Goal: Task Accomplishment & Management: Manage account settings

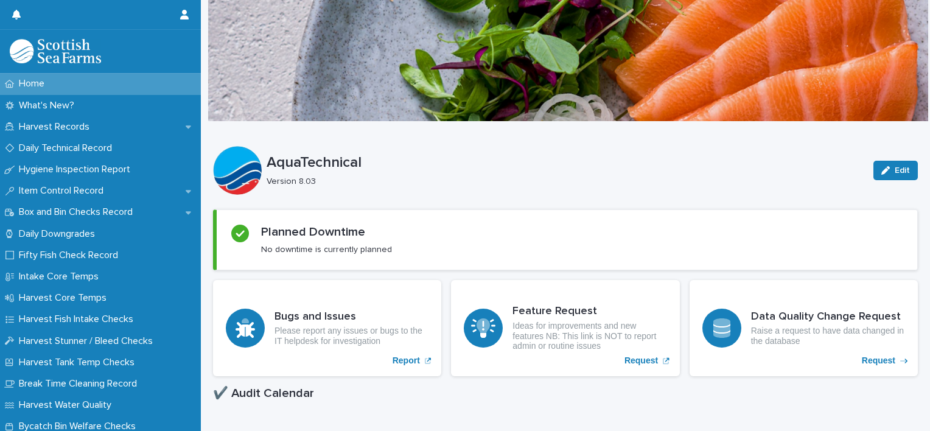
scroll to position [360, 0]
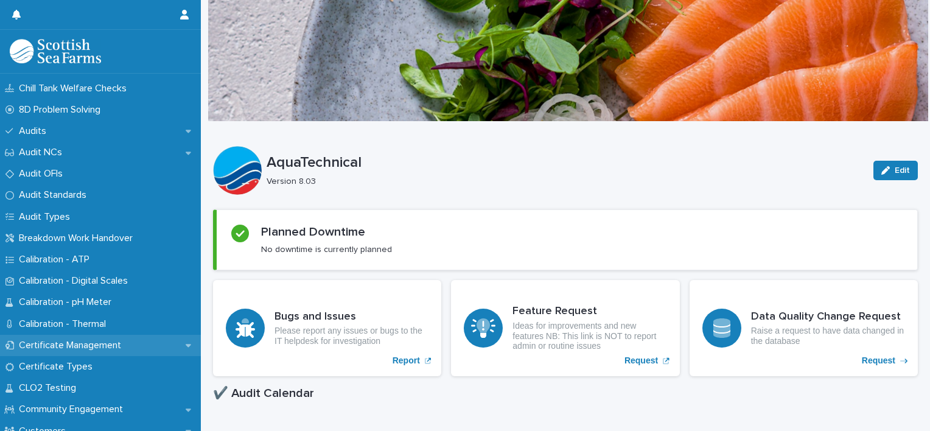
click at [99, 340] on p "Certificate Management" at bounding box center [72, 346] width 117 height 12
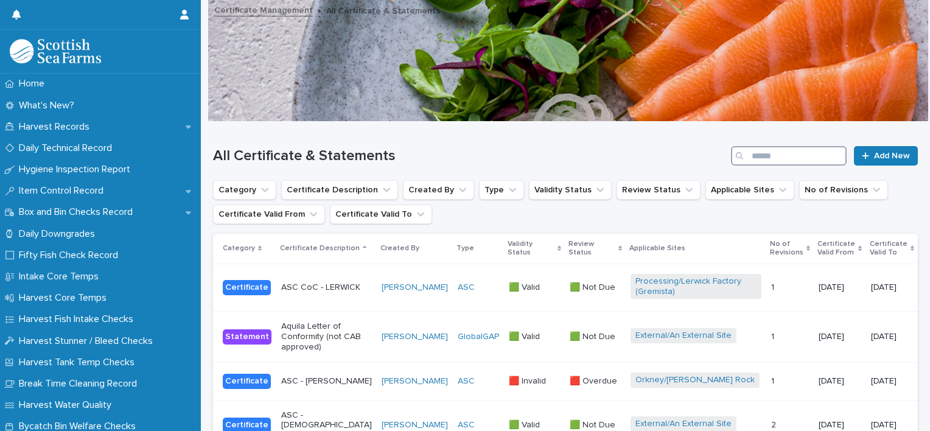
click at [745, 154] on input "Search" at bounding box center [789, 155] width 116 height 19
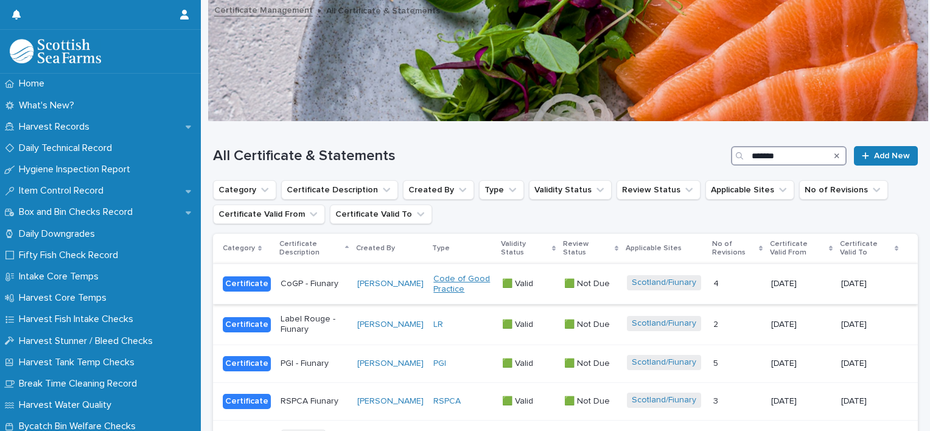
type input "*******"
click at [467, 285] on link "Code of Good Practice" at bounding box center [462, 284] width 59 height 21
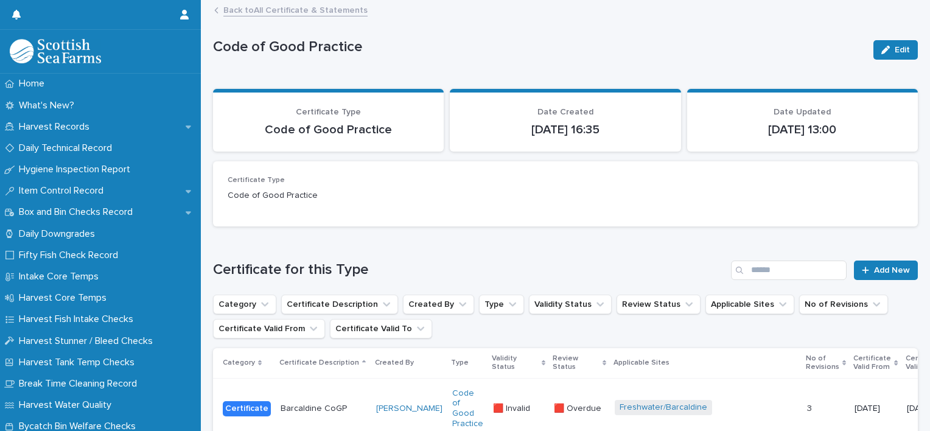
click at [290, 13] on link "Back to All Certificate & Statements" at bounding box center [295, 9] width 144 height 14
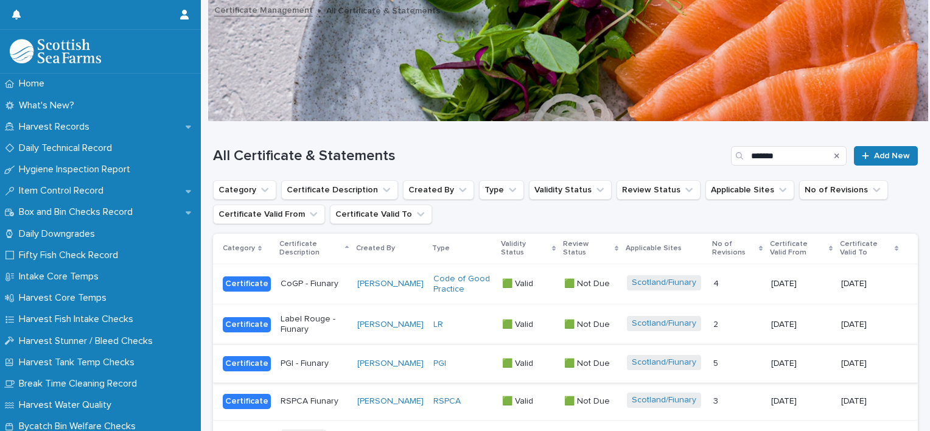
scroll to position [17, 0]
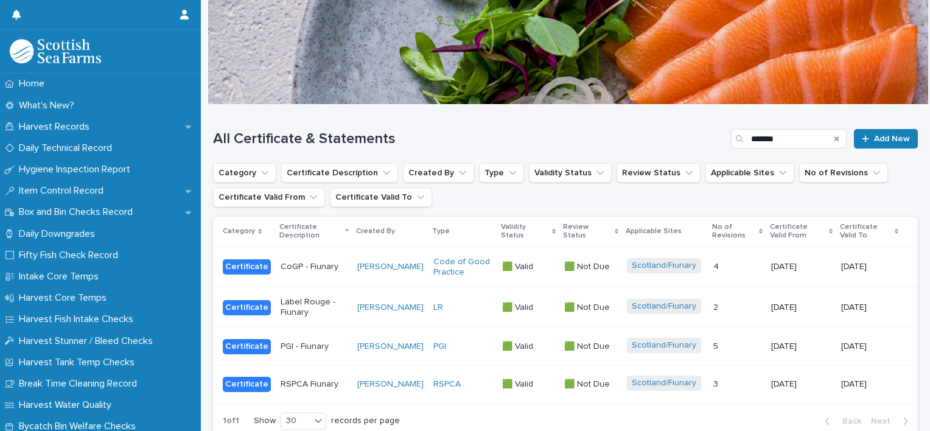
click at [331, 264] on p "CoGP - Fiunary" at bounding box center [314, 267] width 67 height 10
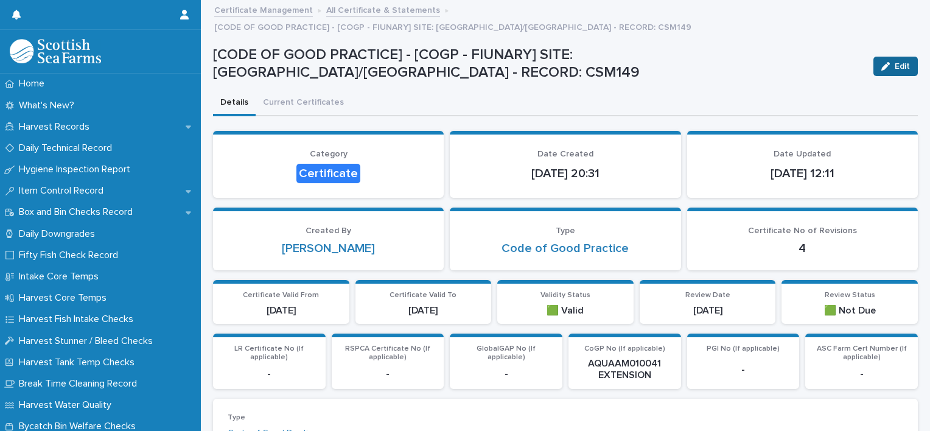
click at [897, 62] on span "Edit" at bounding box center [902, 66] width 15 height 9
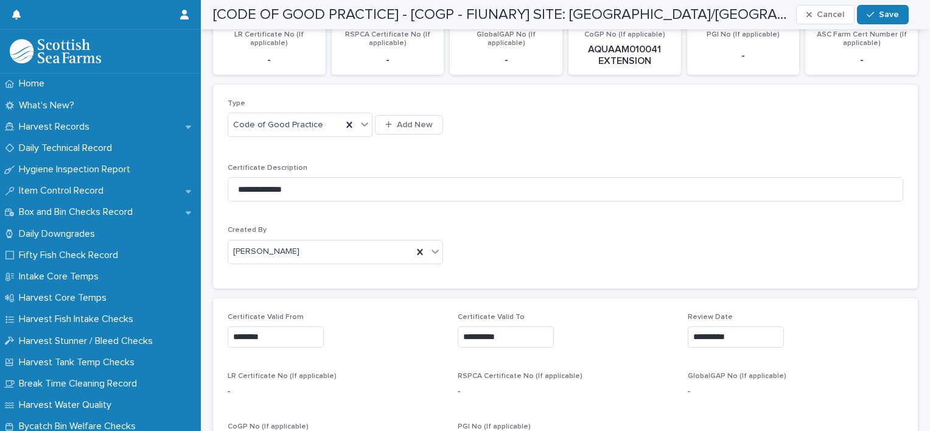
scroll to position [324, 0]
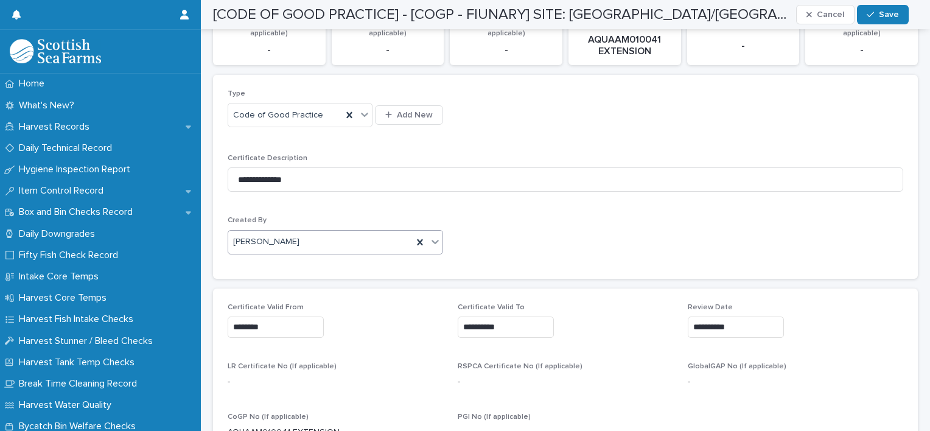
click at [319, 232] on div "[PERSON_NAME]" at bounding box center [320, 242] width 184 height 20
type input "*"
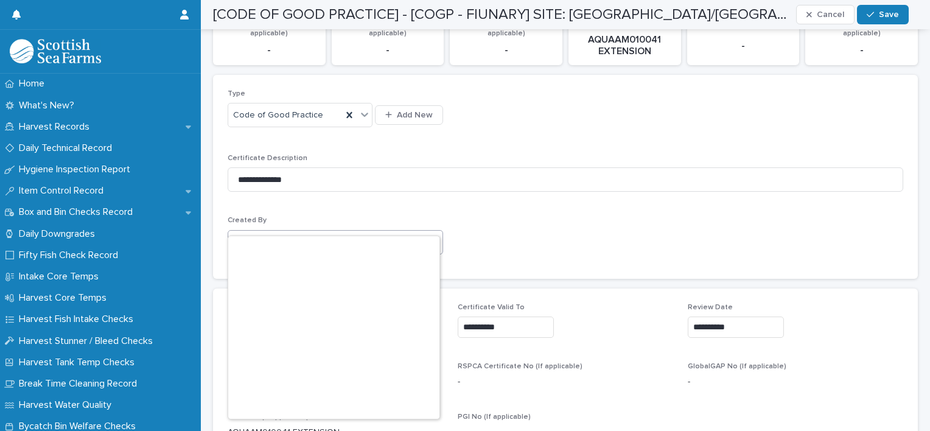
click at [521, 205] on div "**********" at bounding box center [565, 176] width 675 height 175
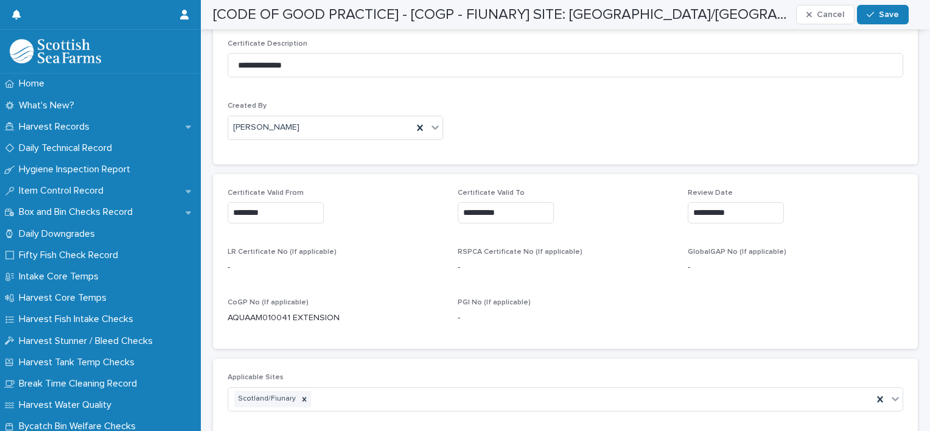
scroll to position [439, 0]
click at [277, 201] on input "********" at bounding box center [276, 211] width 96 height 21
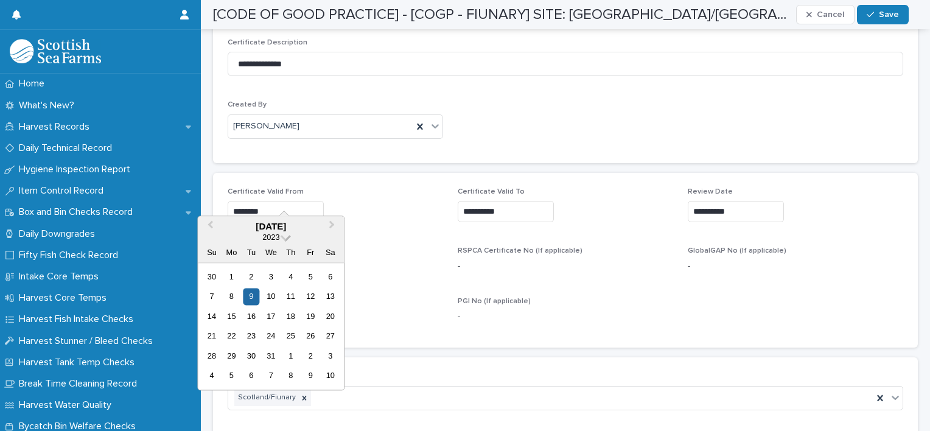
click at [284, 237] on span at bounding box center [286, 236] width 10 height 10
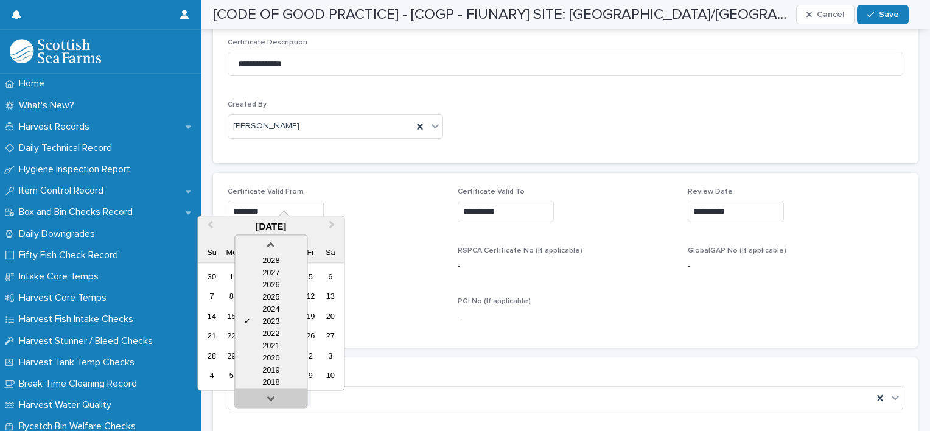
click at [271, 395] on link at bounding box center [270, 400] width 19 height 19
click at [274, 378] on div "2016" at bounding box center [271, 382] width 72 height 12
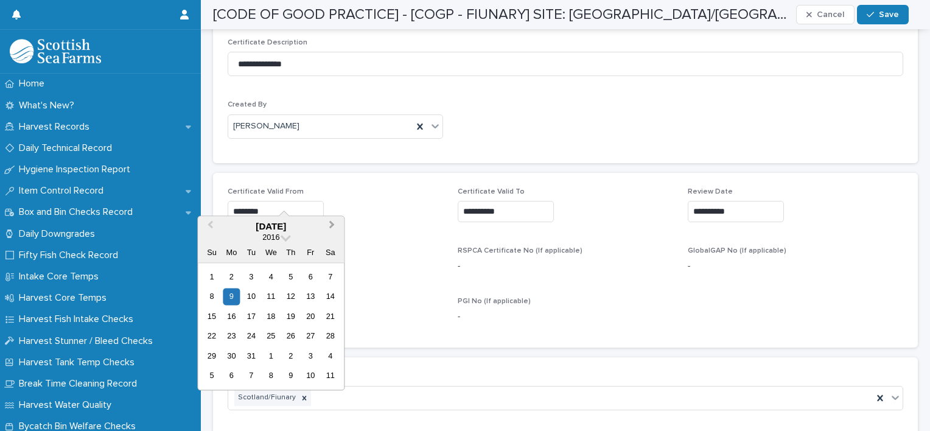
click at [332, 227] on span "Next Month" at bounding box center [332, 226] width 0 height 16
click at [250, 312] on div "12" at bounding box center [251, 316] width 16 height 16
type input "*********"
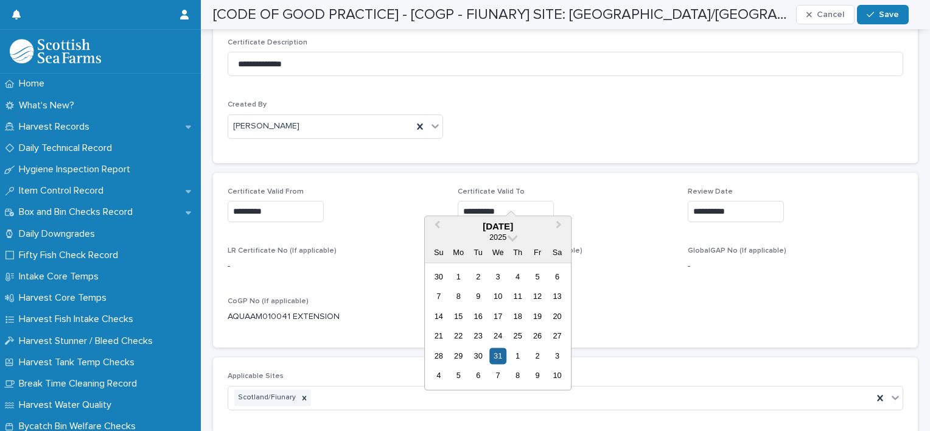
click at [517, 201] on input "**********" at bounding box center [506, 211] width 96 height 21
click at [559, 221] on span "Next Month" at bounding box center [559, 226] width 0 height 16
click at [437, 223] on span "Previous Month" at bounding box center [437, 226] width 0 height 16
click at [510, 237] on span at bounding box center [512, 236] width 10 height 10
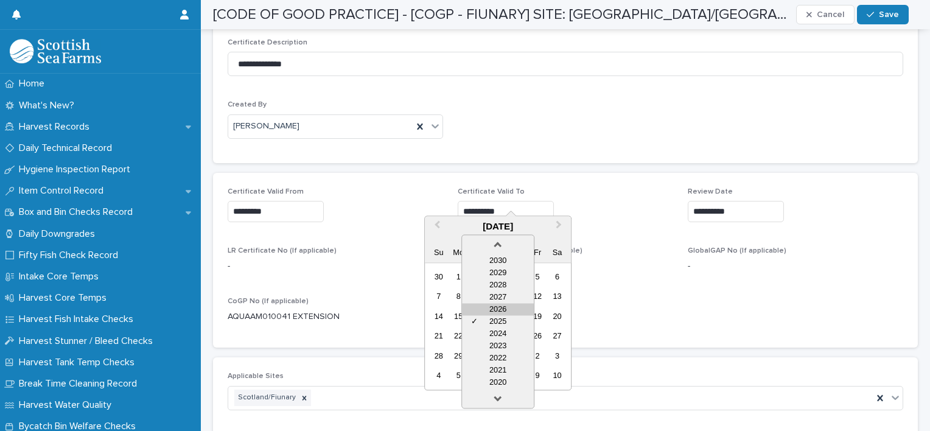
click at [513, 309] on div "2026" at bounding box center [498, 309] width 72 height 12
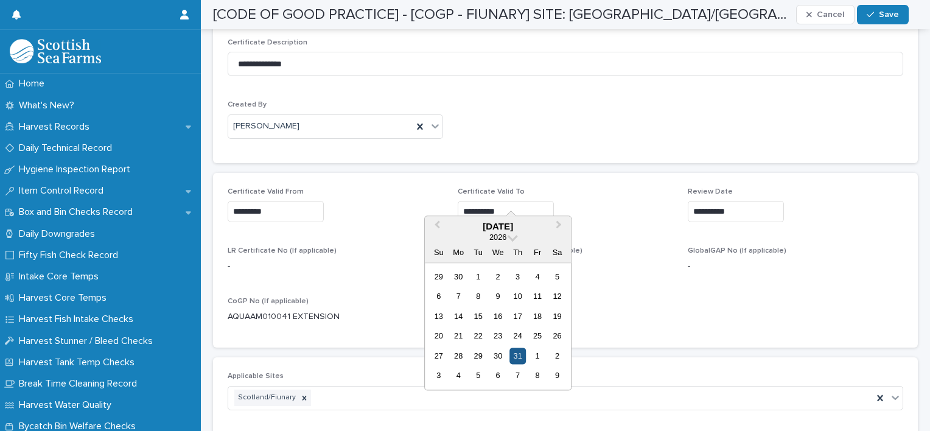
click at [521, 355] on div "31" at bounding box center [517, 355] width 16 height 16
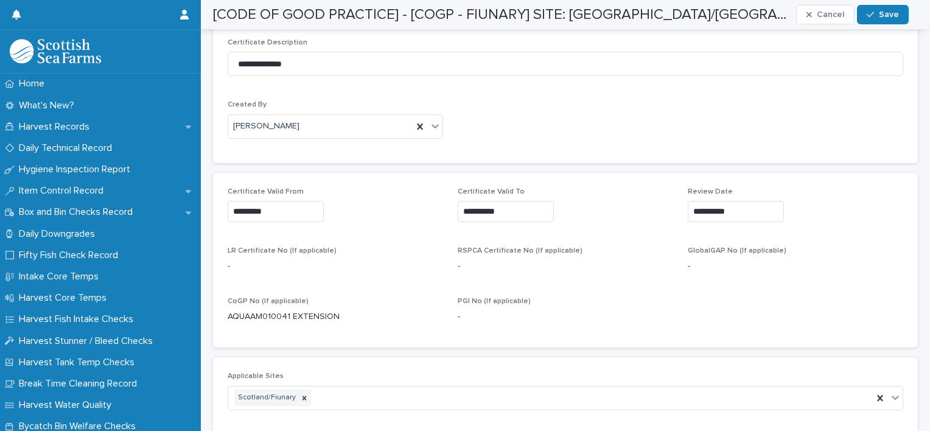
type input "**********"
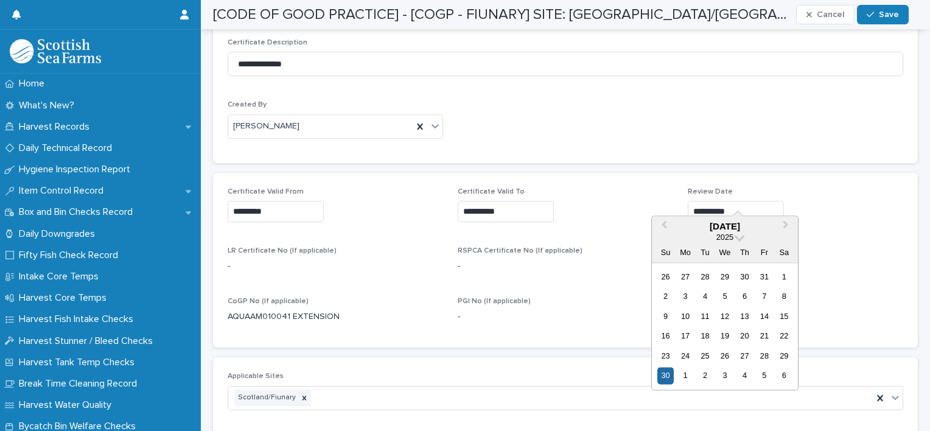
click at [739, 201] on input "**********" at bounding box center [736, 211] width 96 height 21
click at [689, 357] on div "24" at bounding box center [685, 355] width 16 height 16
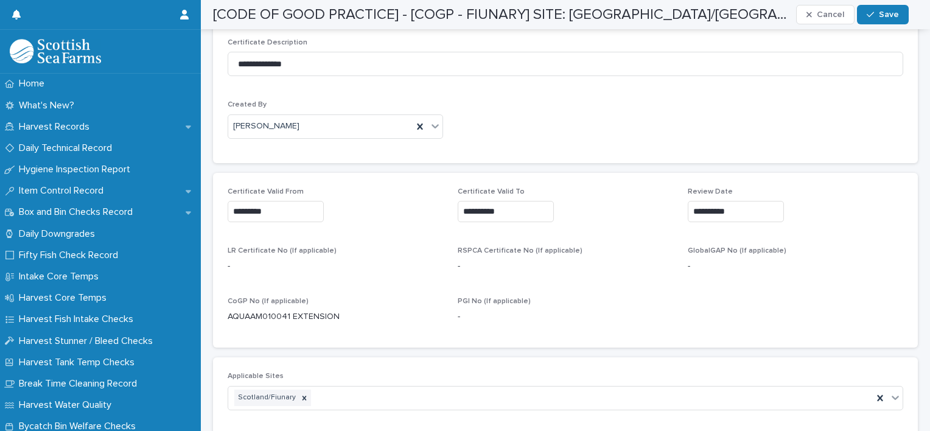
click at [734, 201] on input "**********" at bounding box center [736, 211] width 96 height 21
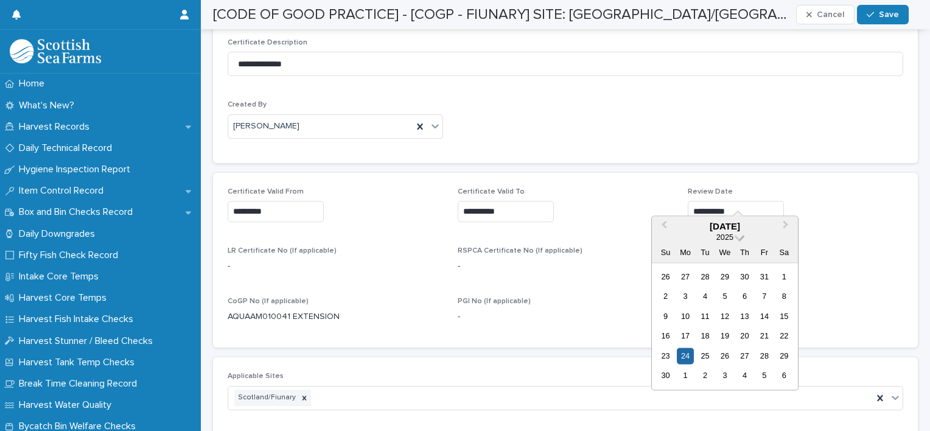
click at [741, 235] on span at bounding box center [739, 236] width 10 height 10
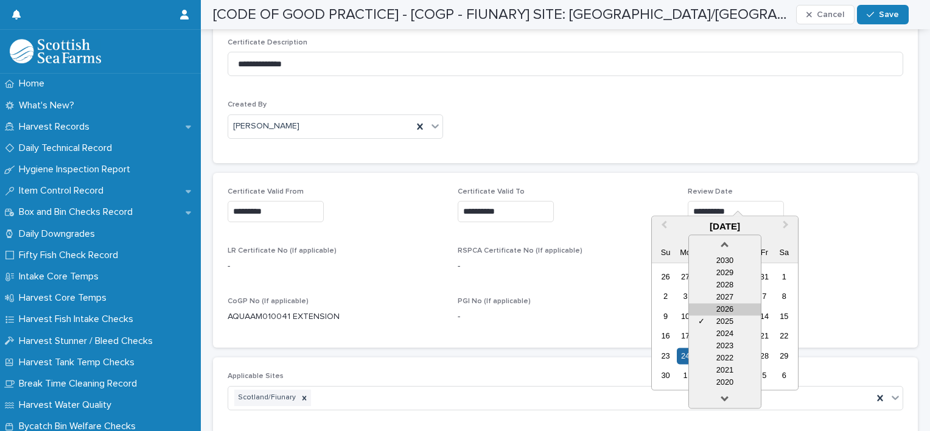
click at [737, 307] on div "2026" at bounding box center [725, 309] width 72 height 12
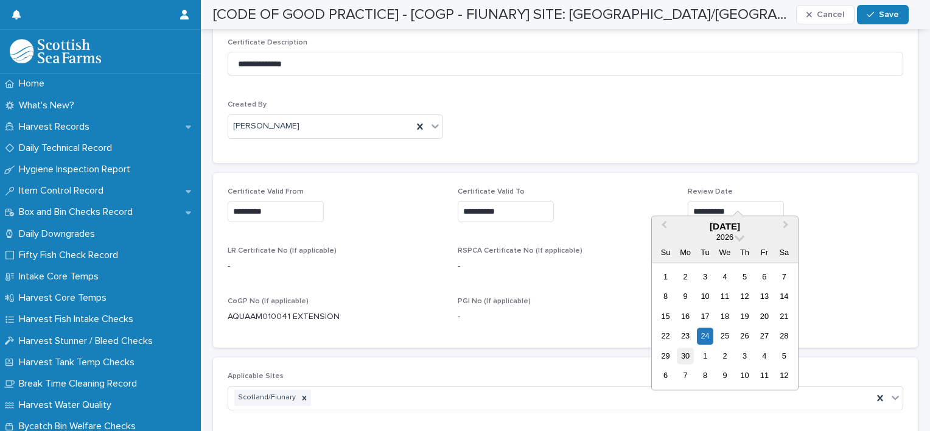
click at [685, 354] on div "30" at bounding box center [685, 355] width 16 height 16
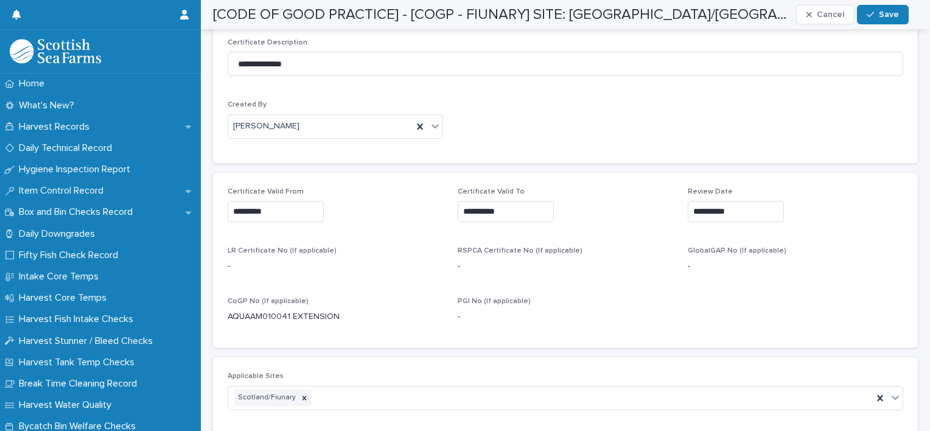
type input "**********"
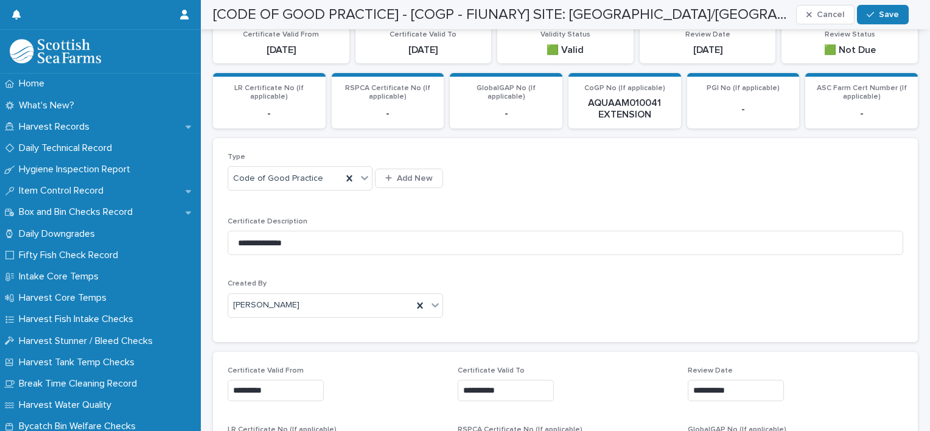
scroll to position [261, 0]
click at [434, 298] on icon at bounding box center [435, 304] width 12 height 12
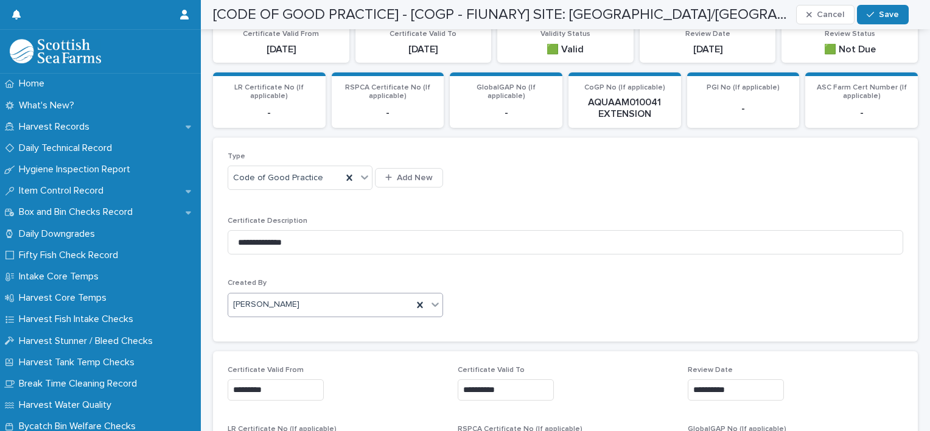
click at [337, 293] on div "[PERSON_NAME]" at bounding box center [335, 305] width 215 height 24
click at [414, 299] on icon at bounding box center [420, 305] width 12 height 12
type input "****"
click at [402, 304] on div "[PERSON_NAME]" at bounding box center [333, 309] width 211 height 21
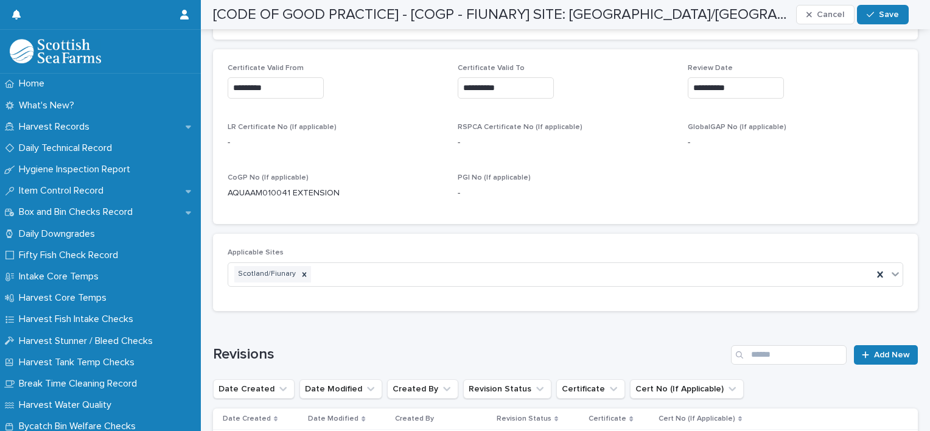
scroll to position [568, 0]
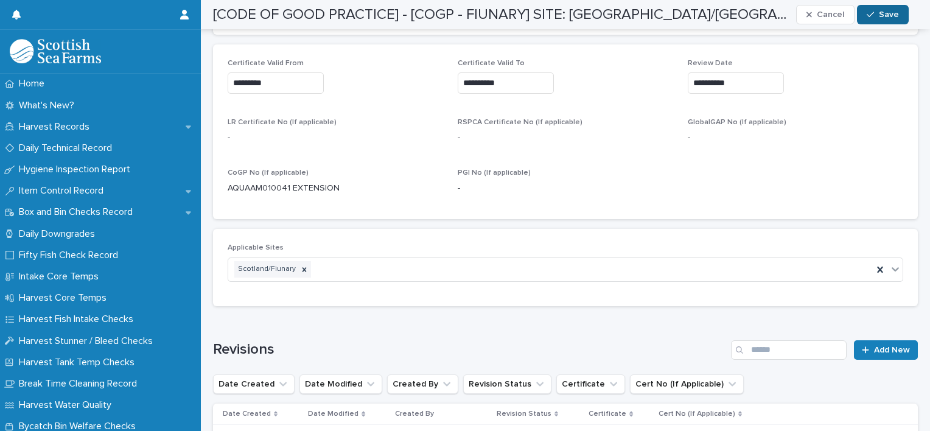
click at [884, 16] on span "Save" at bounding box center [889, 14] width 20 height 9
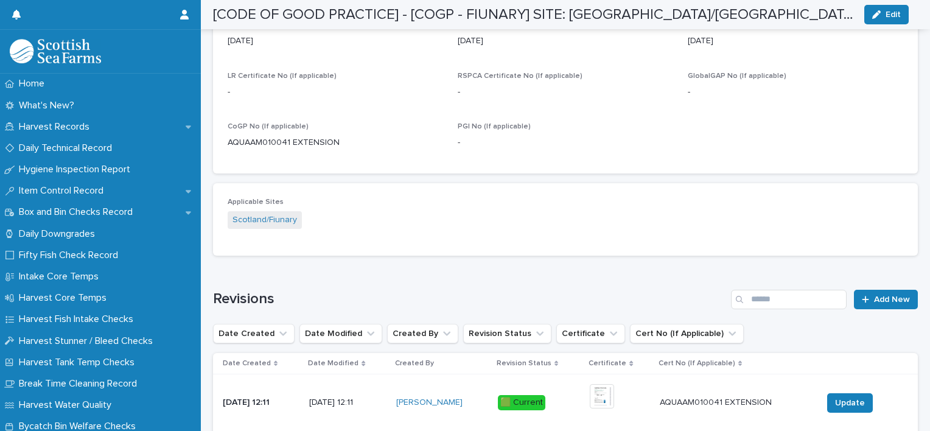
scroll to position [543, 0]
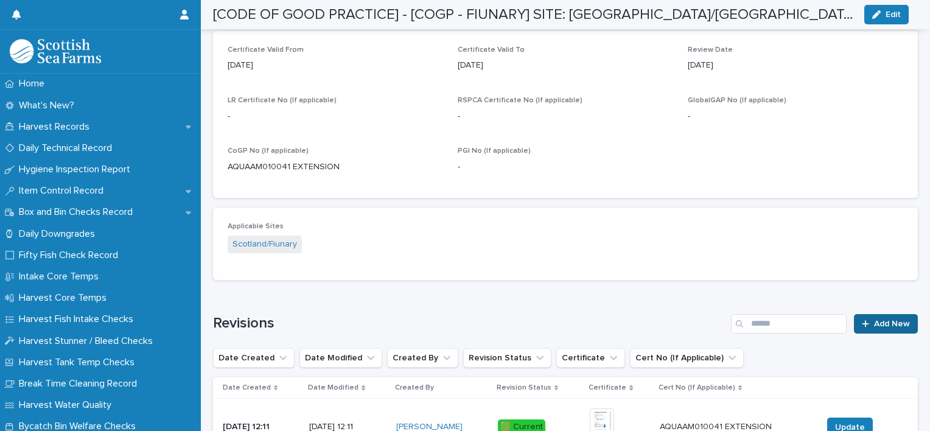
click at [888, 319] on span "Add New" at bounding box center [892, 323] width 36 height 9
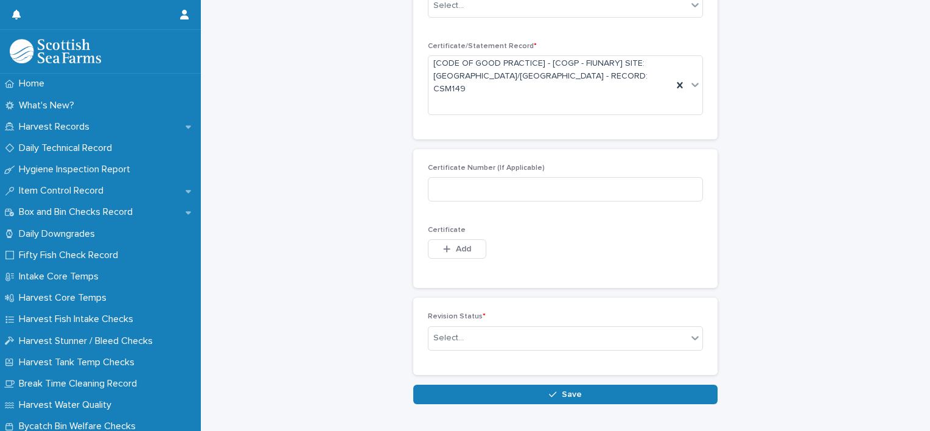
scroll to position [32, 0]
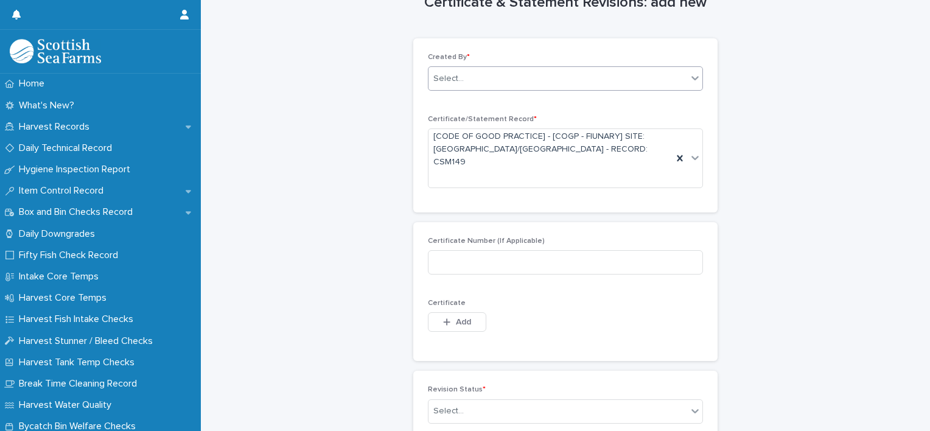
click at [596, 79] on div "Select..." at bounding box center [557, 79] width 259 height 20
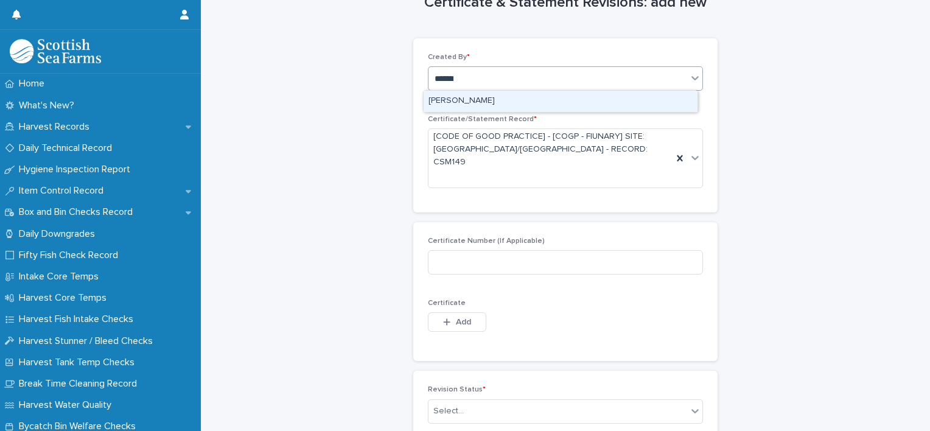
type input "********"
click at [582, 105] on div "[PERSON_NAME]" at bounding box center [561, 101] width 274 height 21
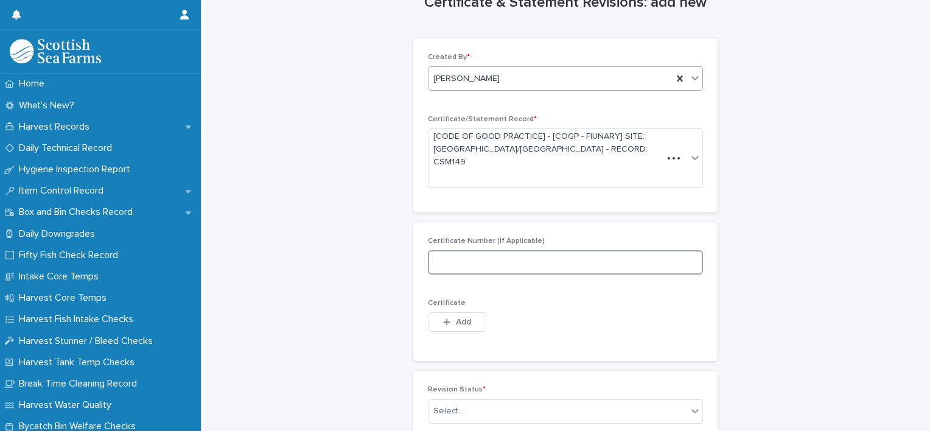
click at [480, 250] on input at bounding box center [565, 262] width 275 height 24
paste input "**********"
type input "**********"
click at [462, 318] on span "Add" at bounding box center [463, 322] width 15 height 9
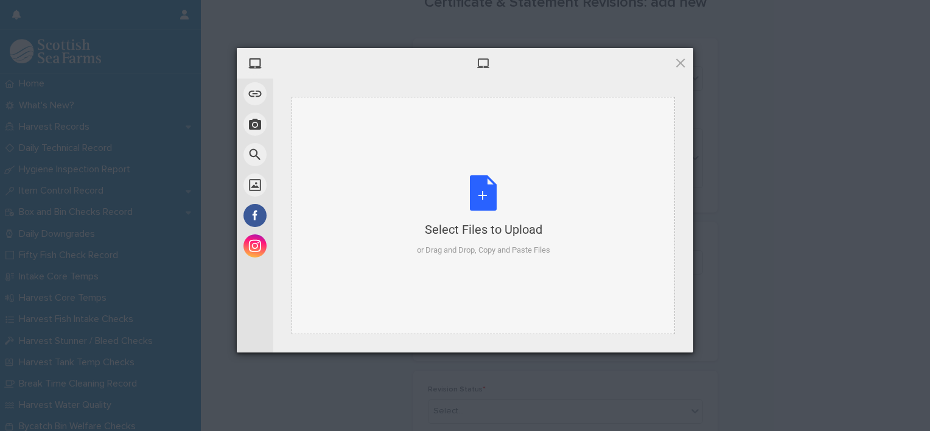
click at [453, 228] on div "Select Files to Upload" at bounding box center [483, 229] width 133 height 17
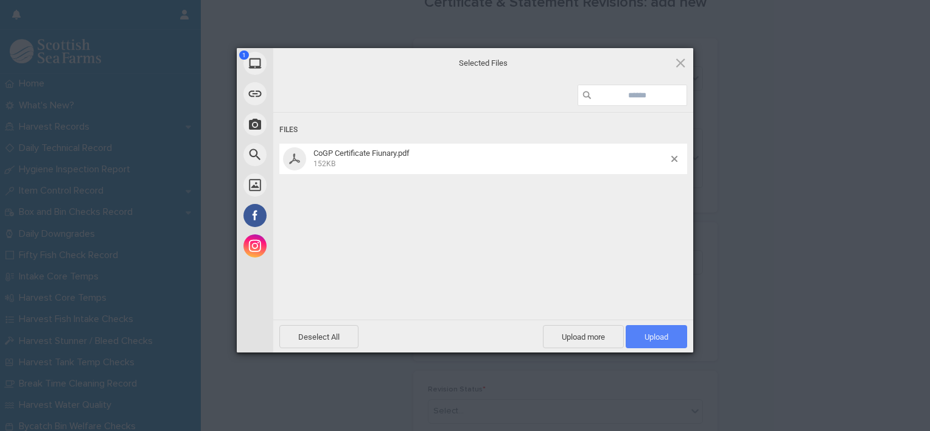
click at [654, 332] on span "Upload 1" at bounding box center [656, 336] width 24 height 9
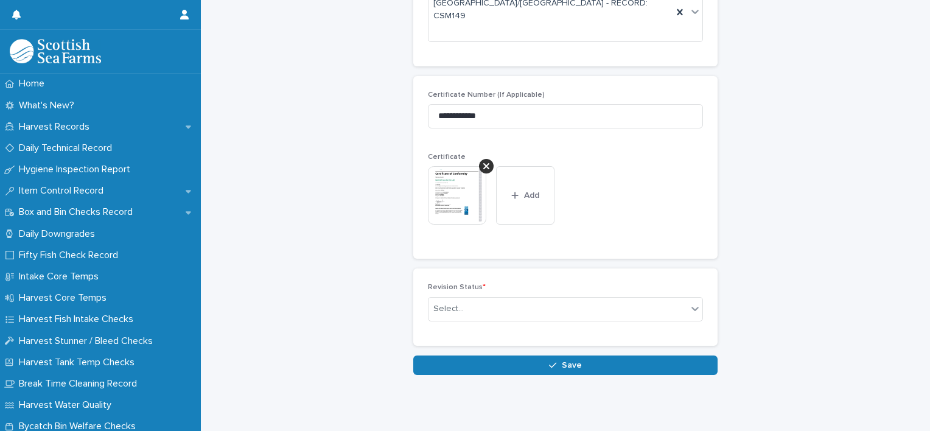
scroll to position [178, 0]
click at [687, 302] on span at bounding box center [687, 308] width 1 height 13
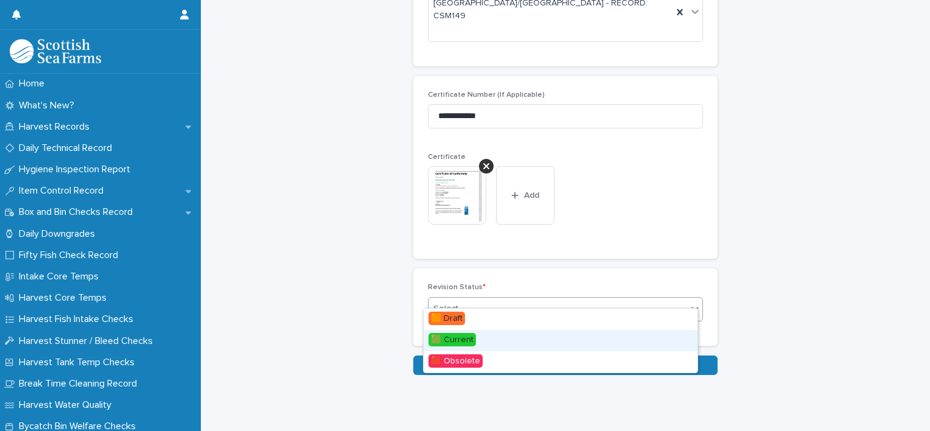
click at [642, 331] on div "🟩 Current" at bounding box center [561, 340] width 274 height 21
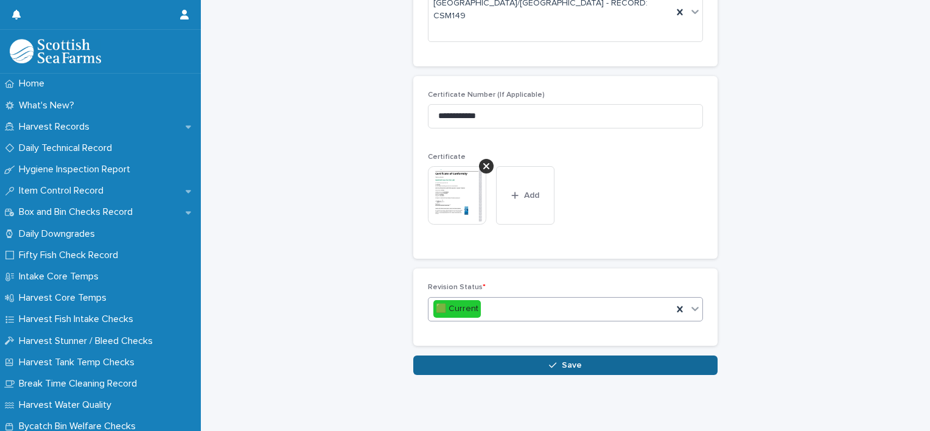
click at [637, 355] on button "Save" at bounding box center [565, 364] width 304 height 19
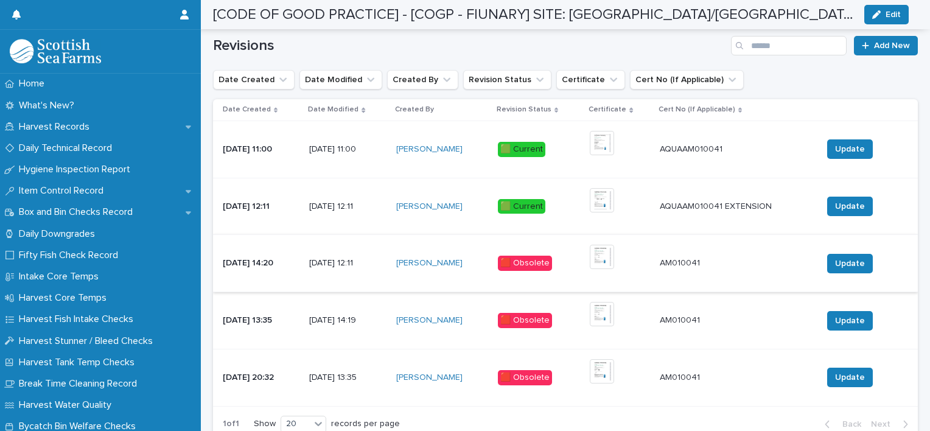
scroll to position [890, 0]
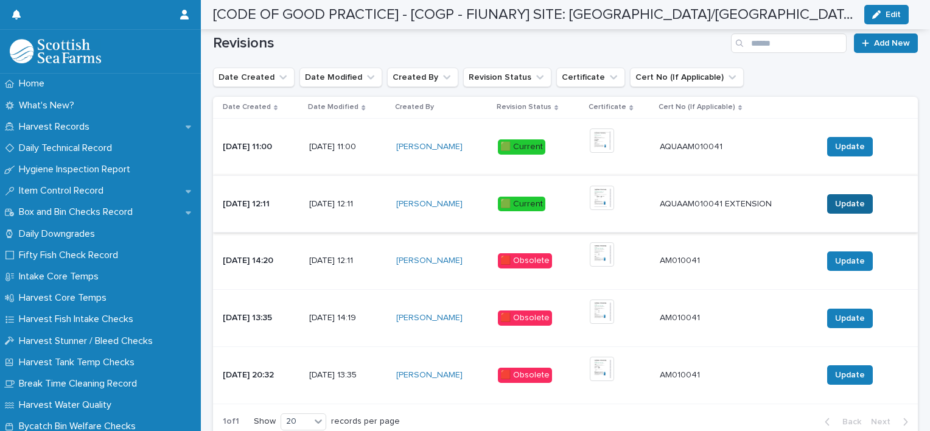
click at [851, 198] on span "Update" at bounding box center [850, 204] width 30 height 12
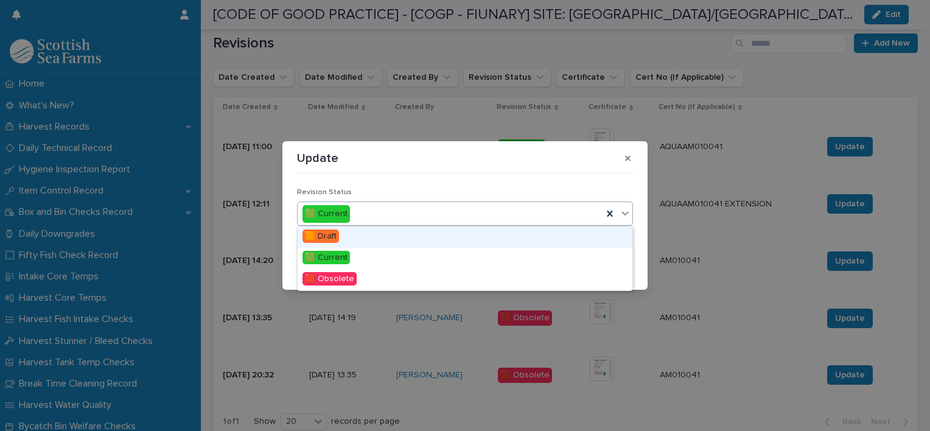
click at [628, 208] on icon at bounding box center [625, 213] width 12 height 12
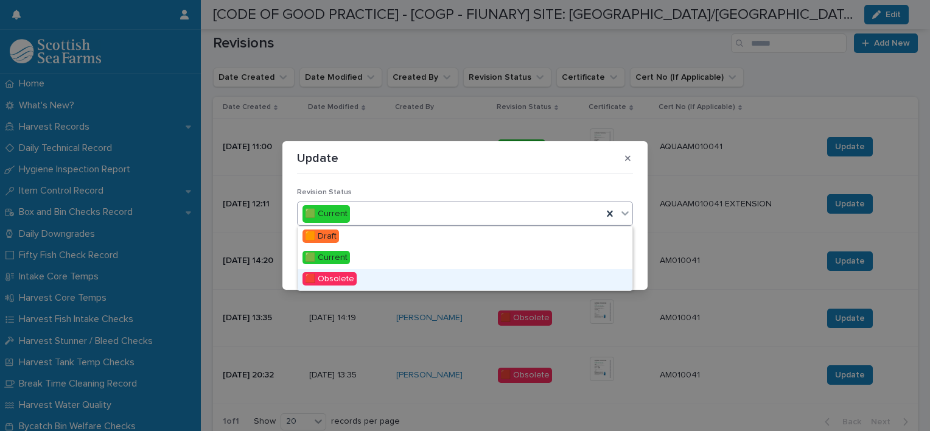
click at [542, 278] on div "🟥 Obsolete" at bounding box center [465, 279] width 335 height 21
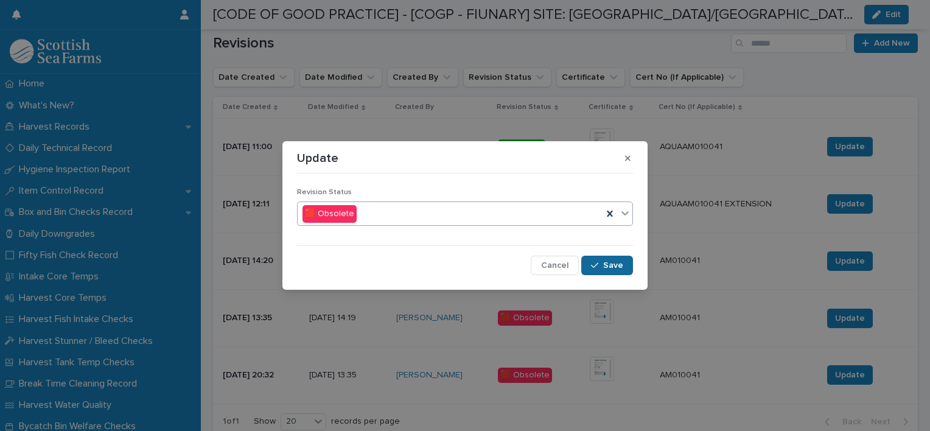
click at [610, 263] on span "Save" at bounding box center [613, 265] width 20 height 9
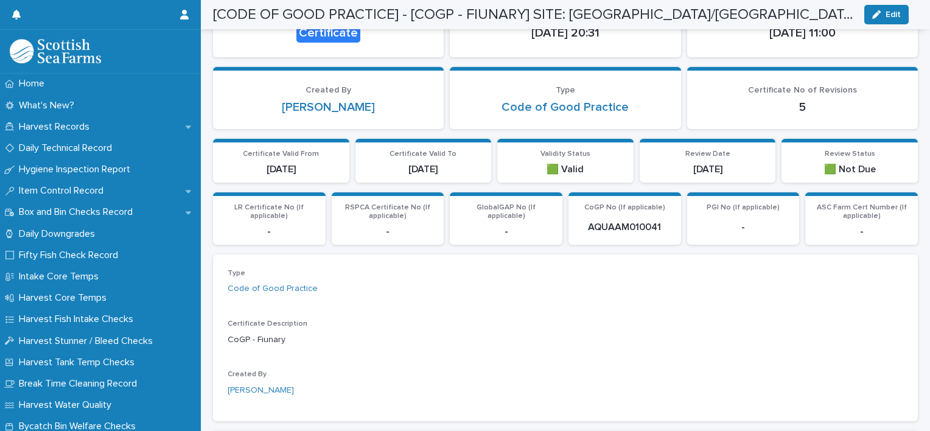
scroll to position [0, 0]
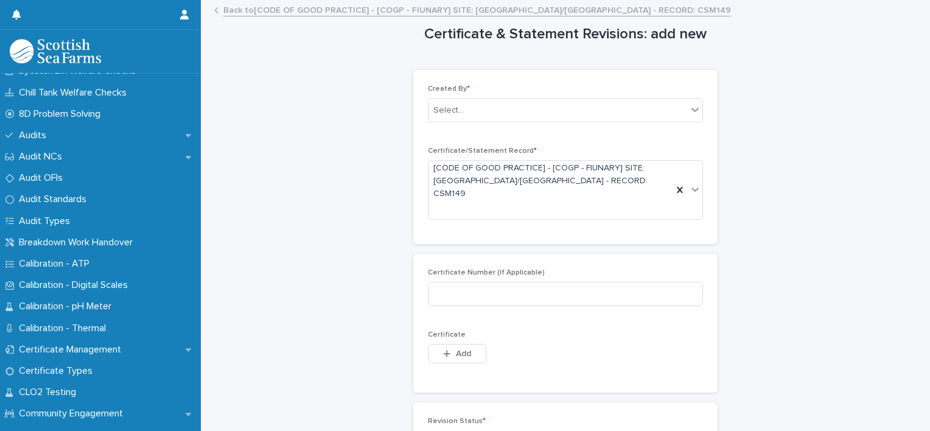
scroll to position [357, 0]
click at [69, 347] on p "Certificate Management" at bounding box center [72, 349] width 117 height 12
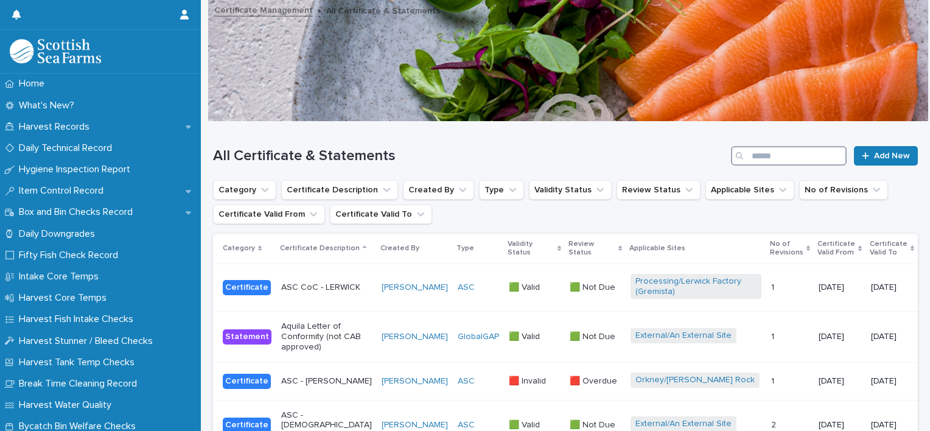
click at [784, 155] on input "Search" at bounding box center [789, 155] width 116 height 19
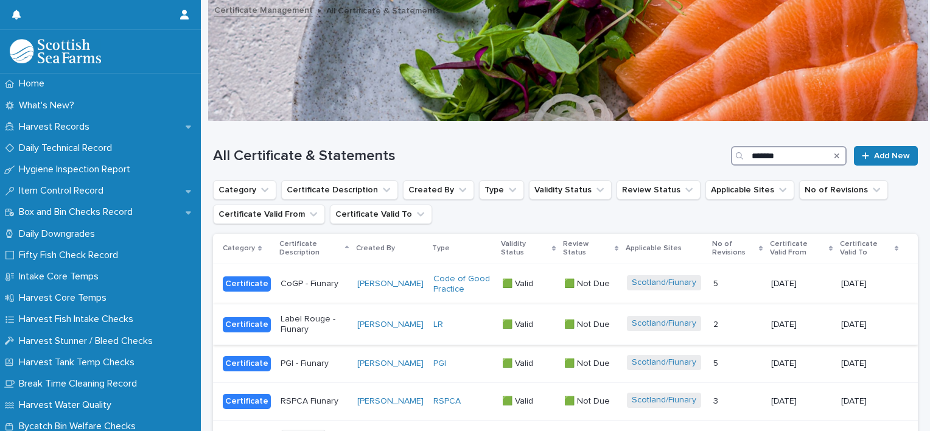
scroll to position [46, 0]
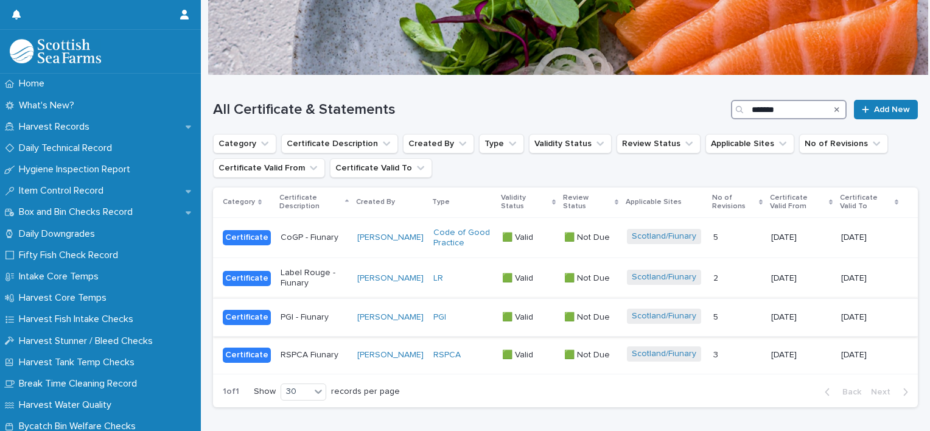
type input "*******"
click at [453, 321] on div "PGI" at bounding box center [462, 317] width 59 height 10
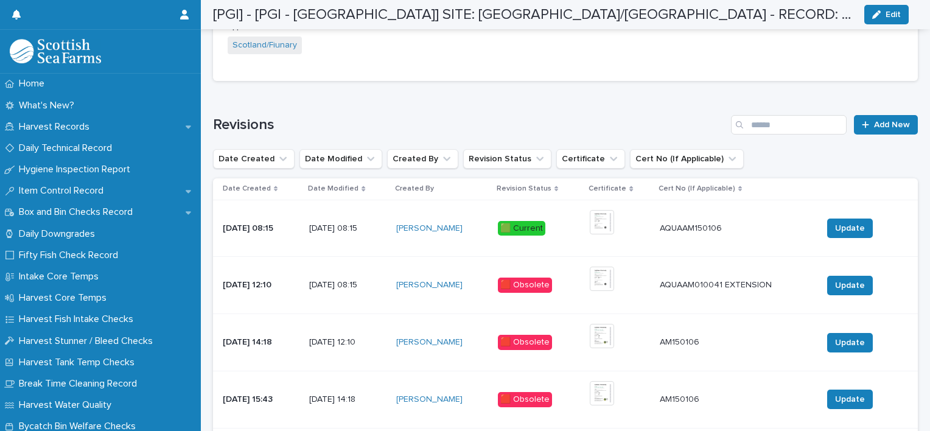
scroll to position [725, 0]
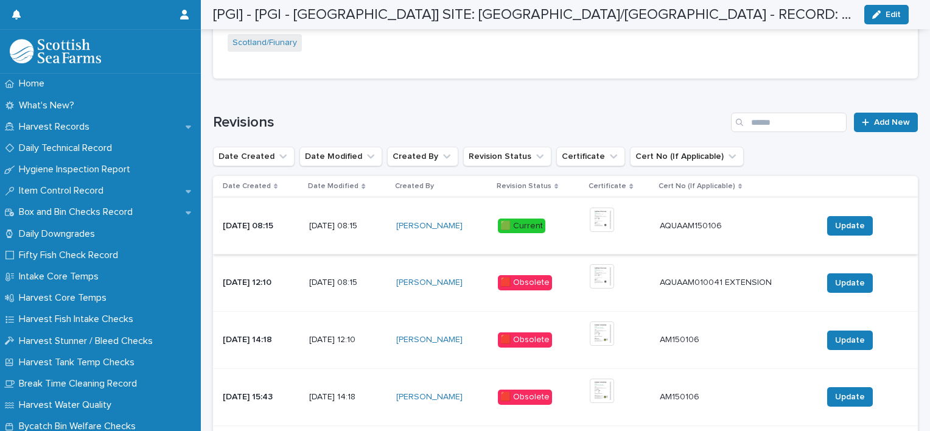
click at [614, 218] on img at bounding box center [602, 220] width 24 height 24
